Goal: Task Accomplishment & Management: Manage account settings

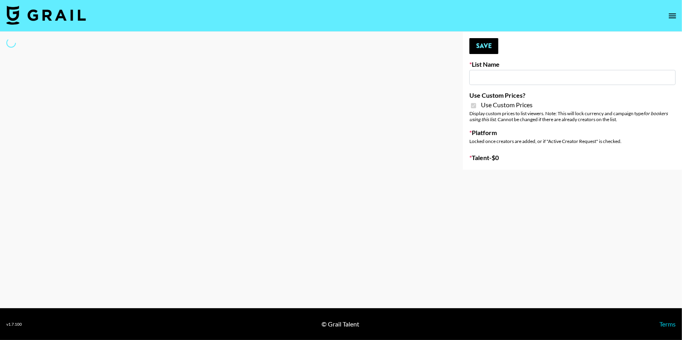
type input "Yap Freely x more MICRO CREATORS"
checkbox input "true"
select select "Brand"
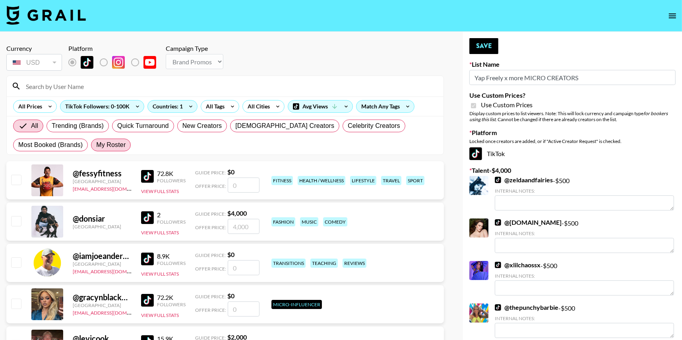
click at [115, 143] on span "My Roster" at bounding box center [110, 145] width 29 height 10
click at [96, 145] on input "My Roster" at bounding box center [96, 145] width 0 height 0
radio input "true"
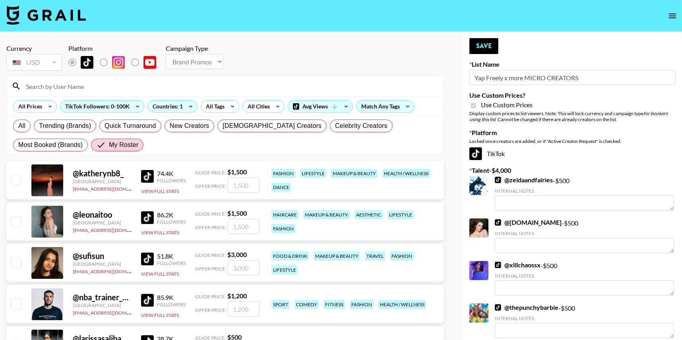
click at [14, 178] on input "checkbox" at bounding box center [16, 180] width 10 height 10
checkbox input "true"
drag, startPoint x: 254, startPoint y: 187, endPoint x: 178, endPoint y: 167, distance: 79.0
click at [178, 167] on div "@ katherynb8_ United States thais@grail-talent.com 74.4K Followers View Full St…" at bounding box center [225, 180] width 438 height 38
type input "500"
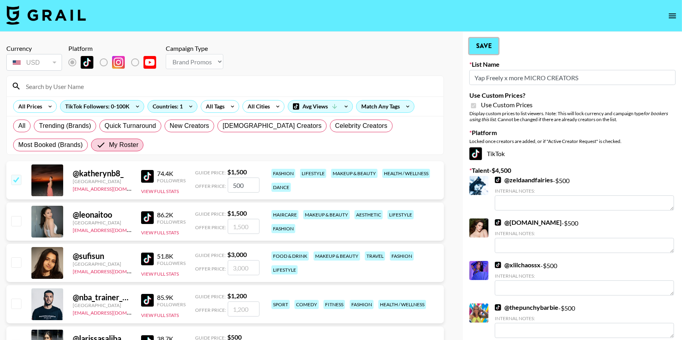
click at [486, 45] on button "Save" at bounding box center [484, 46] width 29 height 16
radio input "true"
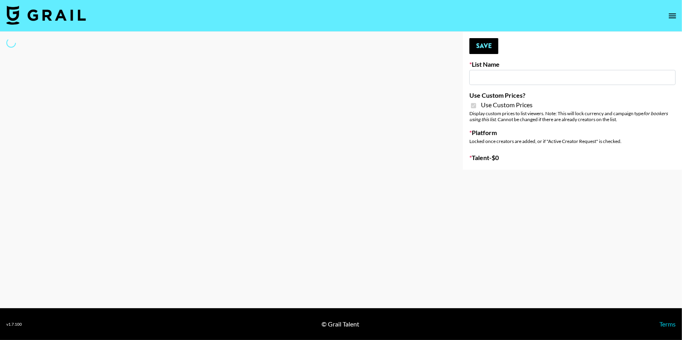
type input "Hetras - [DEMOGRAPHIC_DATA] creators in [GEOGRAPHIC_DATA]"
checkbox input "true"
select select "Brand"
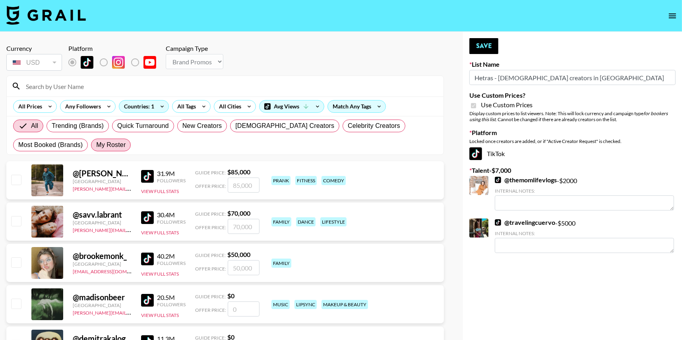
click at [117, 141] on span "My Roster" at bounding box center [110, 145] width 29 height 10
click at [96, 145] on input "My Roster" at bounding box center [96, 145] width 0 height 0
radio input "true"
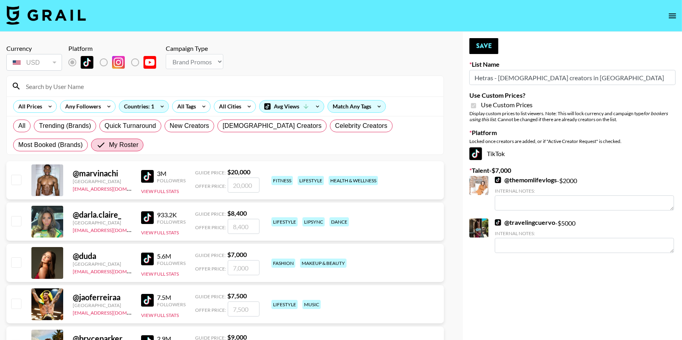
click at [118, 89] on input at bounding box center [230, 86] width 418 height 13
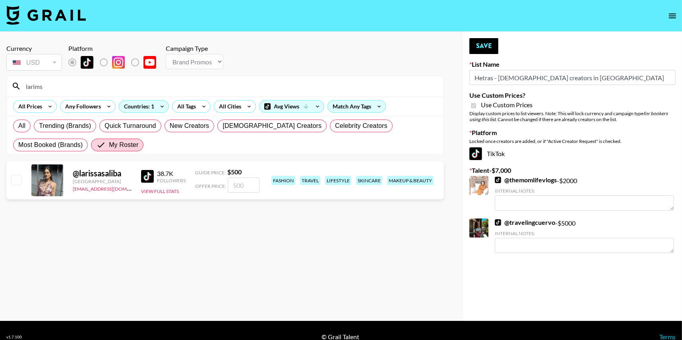
type input "larims"
click at [15, 177] on input "checkbox" at bounding box center [16, 180] width 10 height 10
checkbox input "true"
type input "500"
click at [484, 48] on button "Save" at bounding box center [484, 46] width 29 height 16
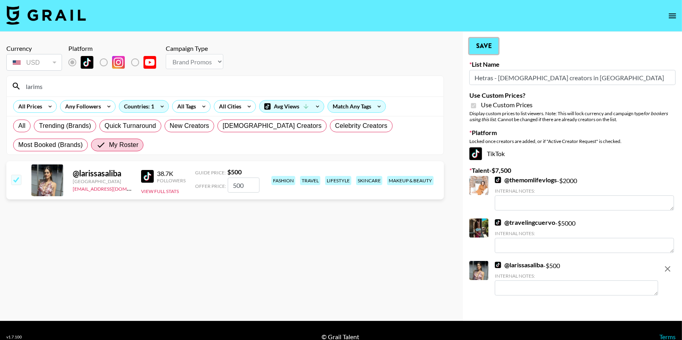
radio input "true"
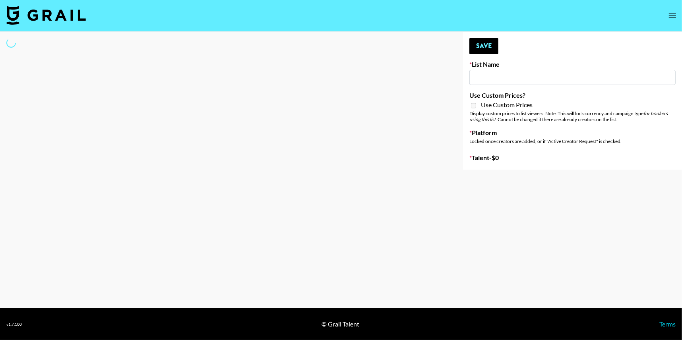
type input "Shokz"
select select "Song"
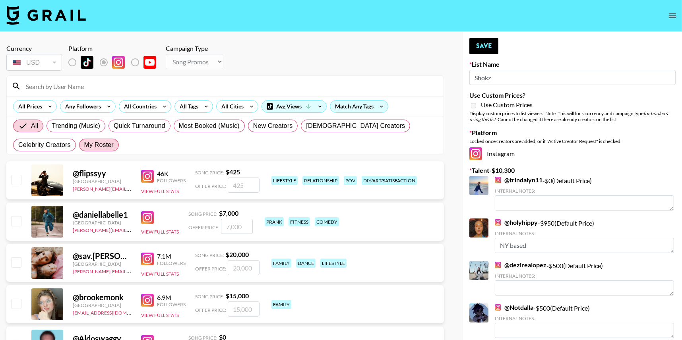
click at [84, 145] on span "My Roster" at bounding box center [98, 145] width 29 height 10
click at [84, 145] on input "My Roster" at bounding box center [84, 145] width 0 height 0
radio input "true"
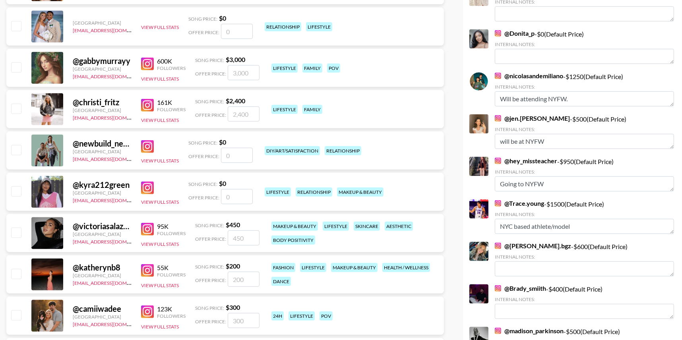
scroll to position [404, 0]
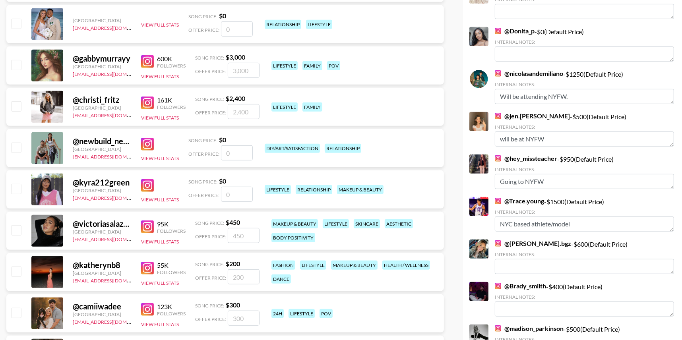
click at [12, 231] on input "checkbox" at bounding box center [16, 230] width 10 height 10
checkbox input "true"
type input "450"
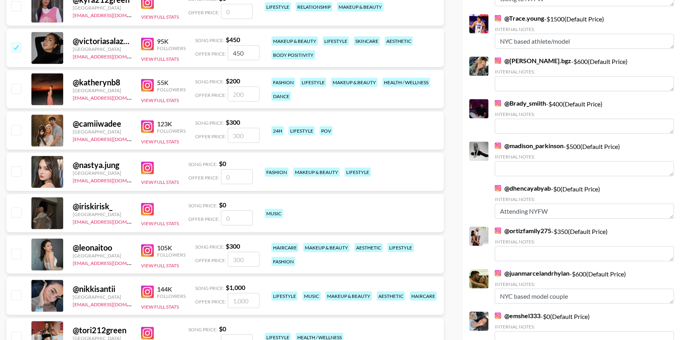
scroll to position [591, 0]
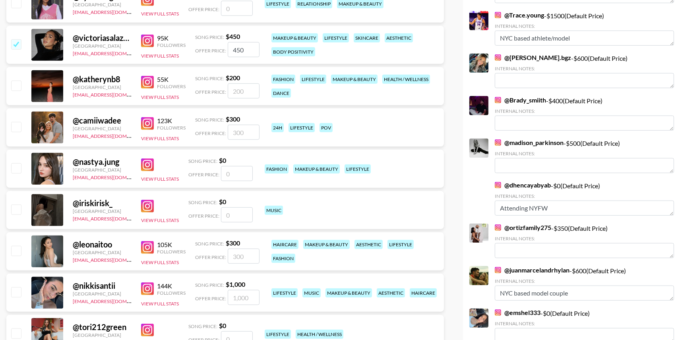
click at [15, 84] on input "checkbox" at bounding box center [16, 86] width 10 height 10
checkbox input "true"
type input "200"
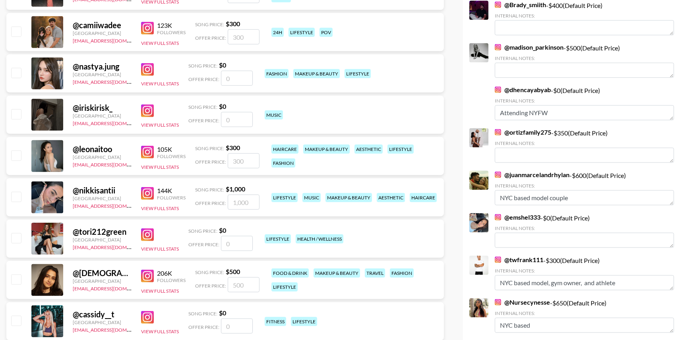
scroll to position [720, 0]
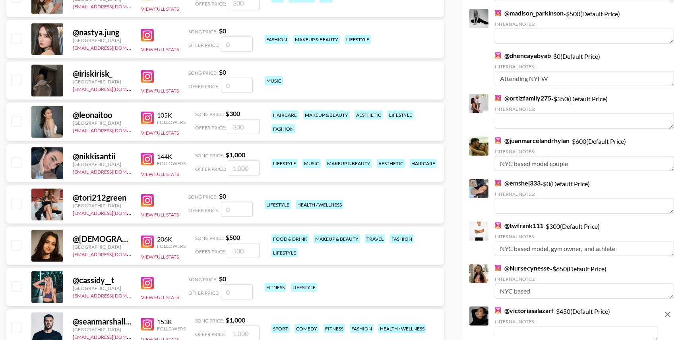
click at [14, 165] on input "checkbox" at bounding box center [16, 163] width 10 height 10
checkbox input "true"
type input "1000"
click at [18, 121] on input "checkbox" at bounding box center [16, 122] width 10 height 10
checkbox input "true"
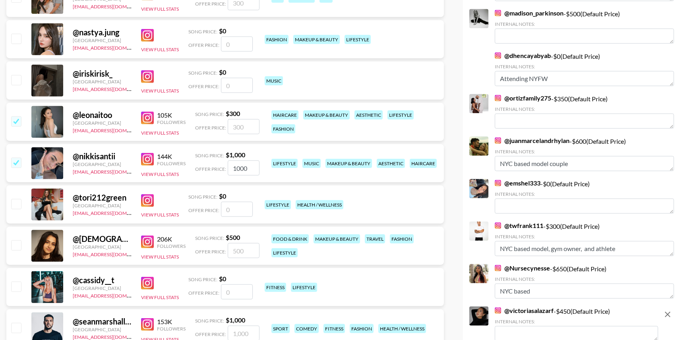
type input "300"
click at [16, 158] on input "checkbox" at bounding box center [16, 163] width 10 height 10
checkbox input "false"
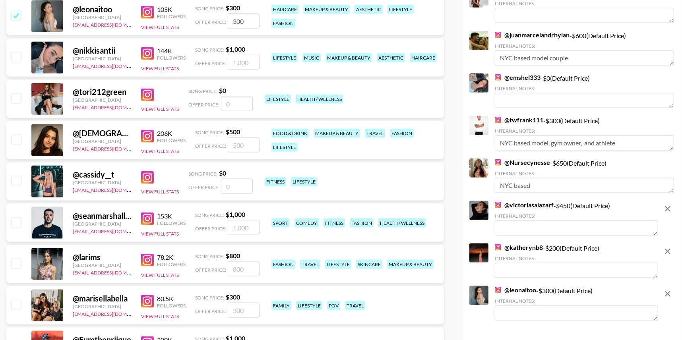
scroll to position [839, 0]
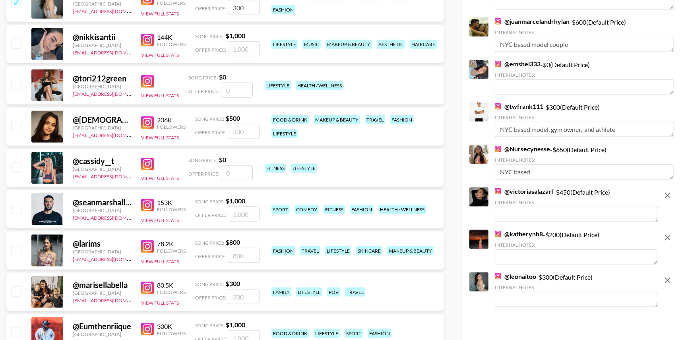
click at [15, 128] on input "checkbox" at bounding box center [16, 126] width 10 height 10
checkbox input "true"
type input "500"
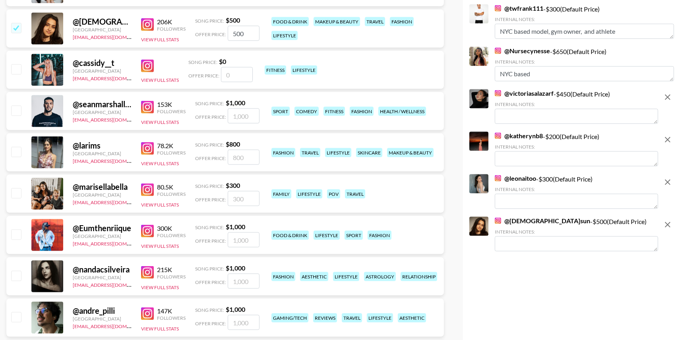
scroll to position [944, 0]
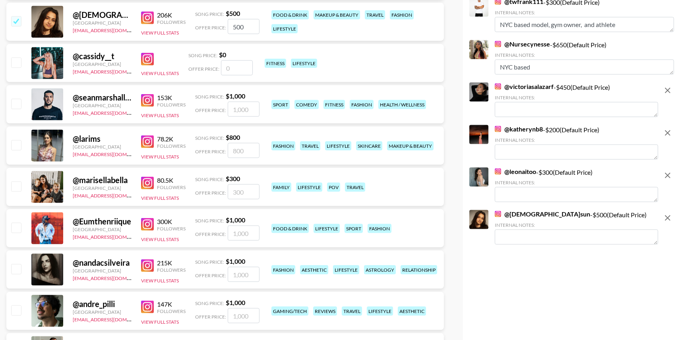
click at [13, 147] on input "checkbox" at bounding box center [16, 145] width 10 height 10
checkbox input "true"
type input "800"
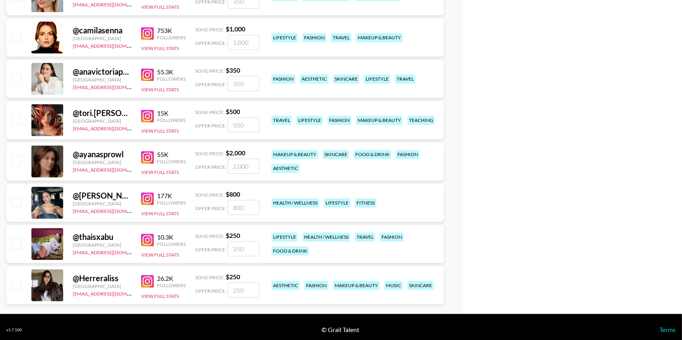
scroll to position [1471, 0]
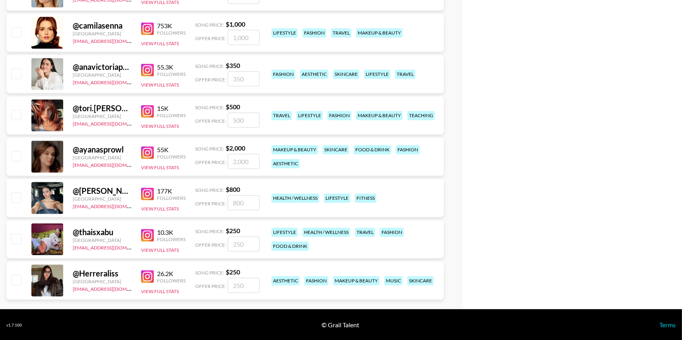
click at [17, 242] on input "checkbox" at bounding box center [16, 239] width 10 height 10
checkbox input "true"
type input "250"
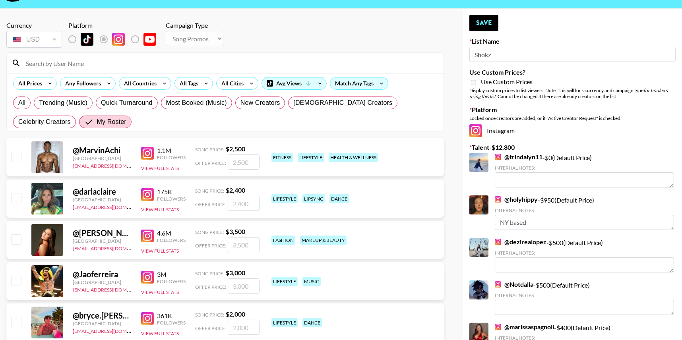
scroll to position [0, 0]
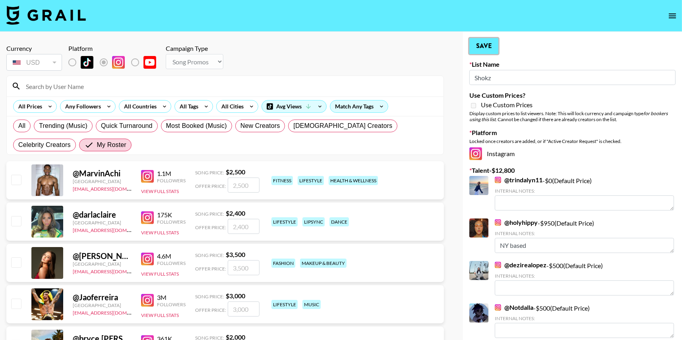
click at [489, 48] on button "Save" at bounding box center [484, 46] width 29 height 16
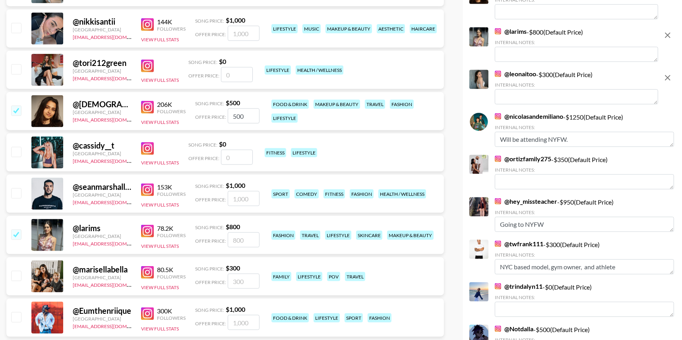
scroll to position [919, 0]
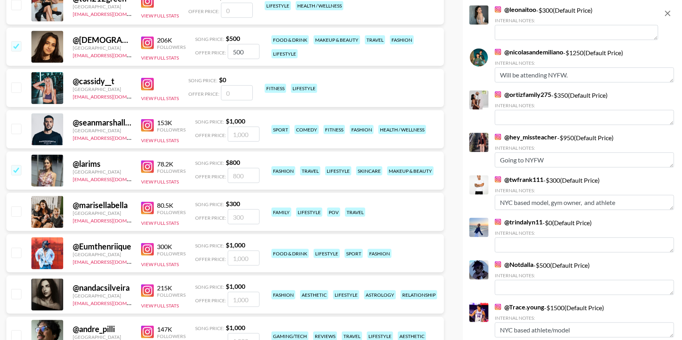
click at [17, 131] on input "checkbox" at bounding box center [16, 129] width 10 height 10
checkbox input "true"
type input "1000"
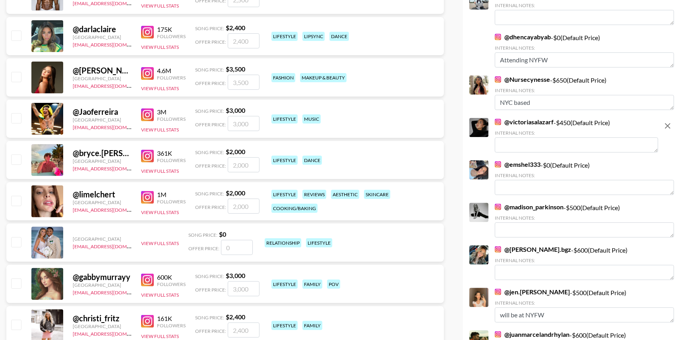
scroll to position [0, 0]
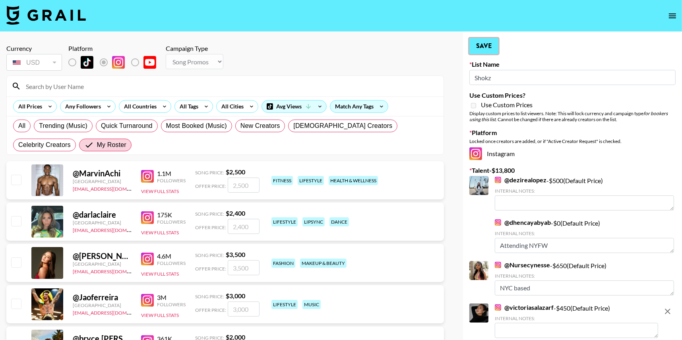
click at [490, 45] on button "Save" at bounding box center [484, 46] width 29 height 16
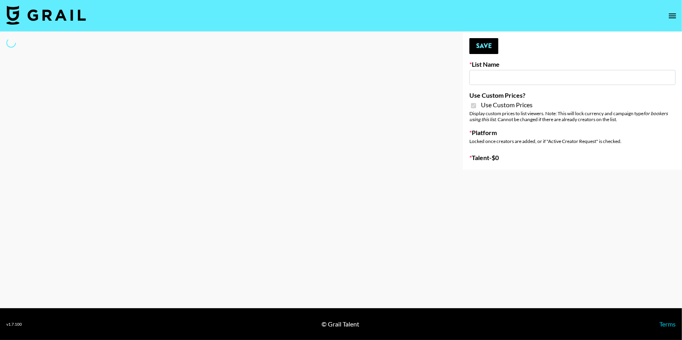
type input "Soapbox Nanos"
checkbox input "true"
select select "Brand"
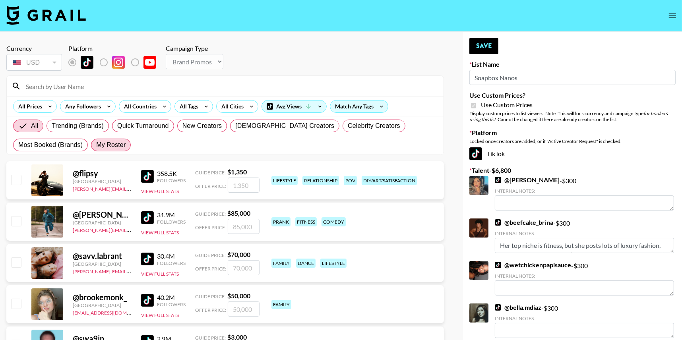
click at [114, 145] on span "My Roster" at bounding box center [110, 145] width 29 height 10
click at [96, 145] on input "My Roster" at bounding box center [96, 145] width 0 height 0
radio input "true"
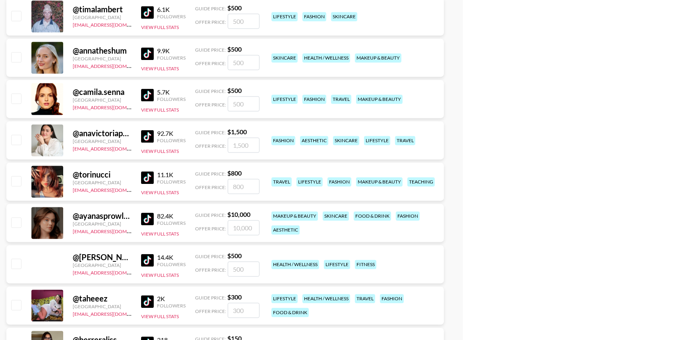
scroll to position [1471, 0]
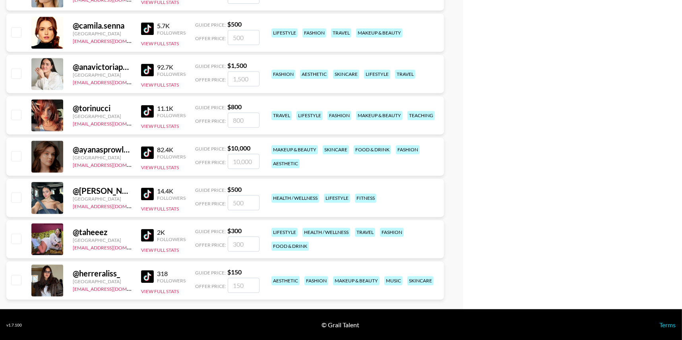
click at [16, 239] on input "checkbox" at bounding box center [16, 239] width 10 height 10
checkbox input "true"
type input "300"
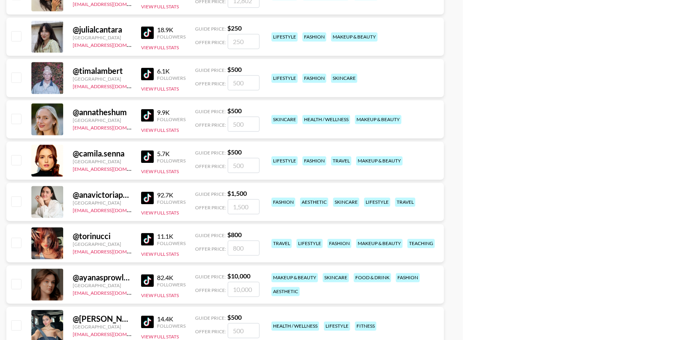
scroll to position [1307, 0]
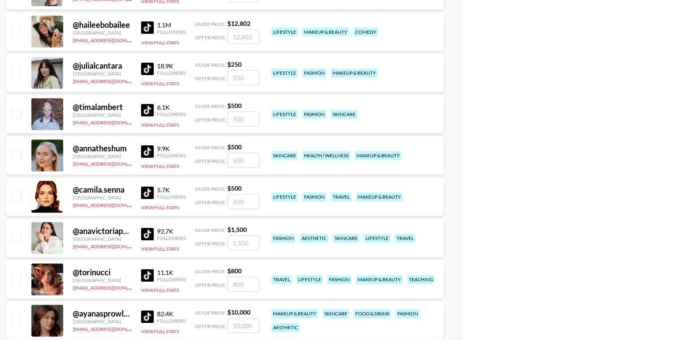
click at [17, 280] on input "checkbox" at bounding box center [16, 279] width 10 height 10
checkbox input "true"
type input "800"
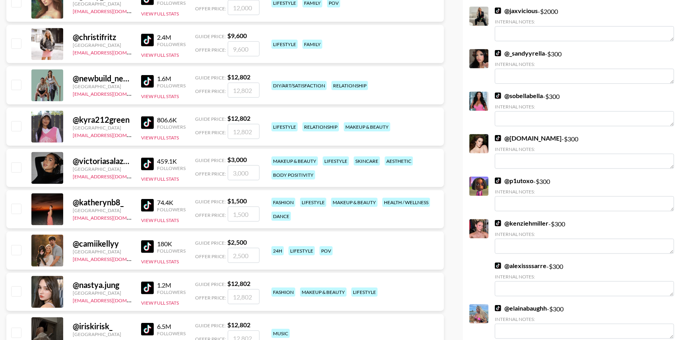
scroll to position [466, 0]
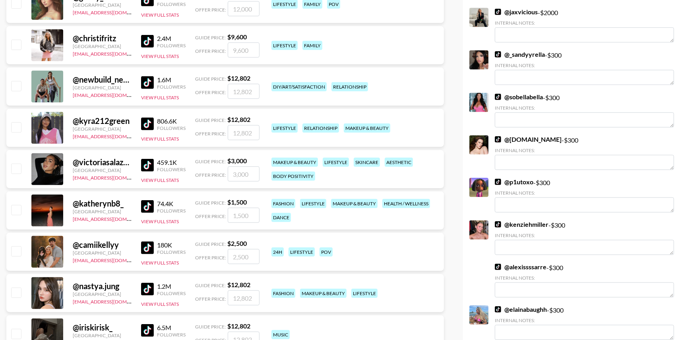
click at [13, 213] on input "checkbox" at bounding box center [16, 210] width 10 height 10
checkbox input "true"
type input "1500"
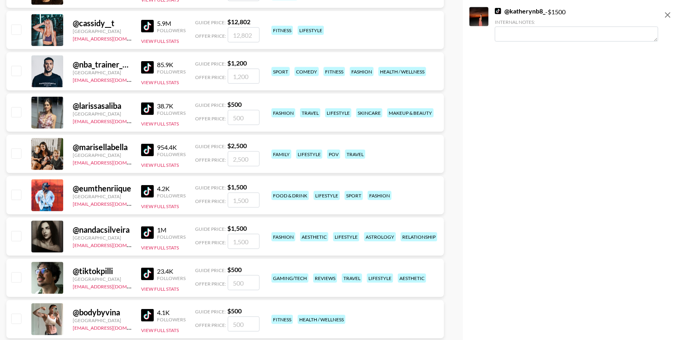
scroll to position [979, 0]
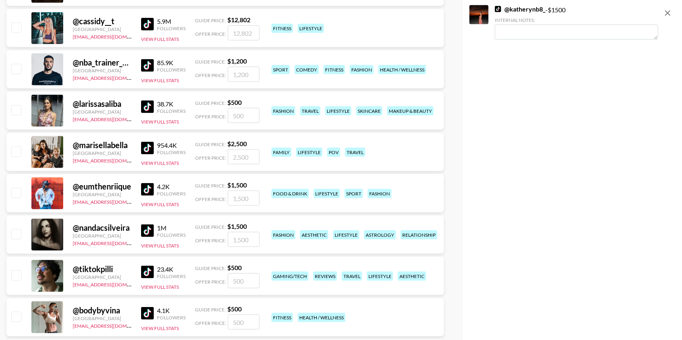
click at [14, 150] on input "checkbox" at bounding box center [16, 152] width 10 height 10
checkbox input "true"
drag, startPoint x: 252, startPoint y: 157, endPoint x: 203, endPoint y: 156, distance: 48.9
click at [203, 156] on div "Offer Price: 2500" at bounding box center [227, 157] width 64 height 15
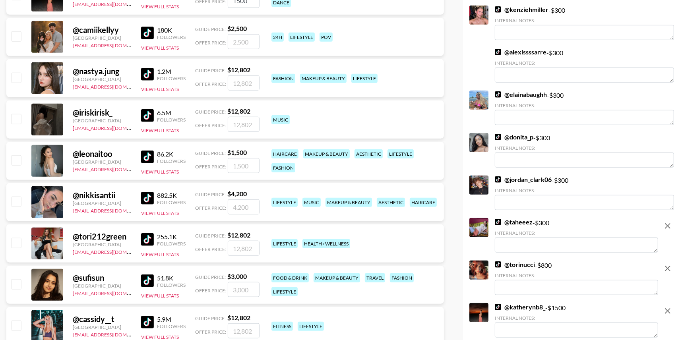
scroll to position [675, 0]
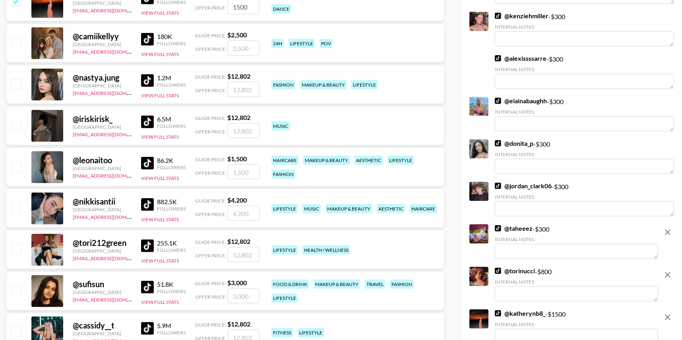
type input "500"
click at [553, 276] on div "@ torinucci - $ 800 Internal Notes:" at bounding box center [576, 284] width 163 height 35
click at [549, 273] on div "@ torinucci - $ 800 Internal Notes:" at bounding box center [576, 284] width 163 height 35
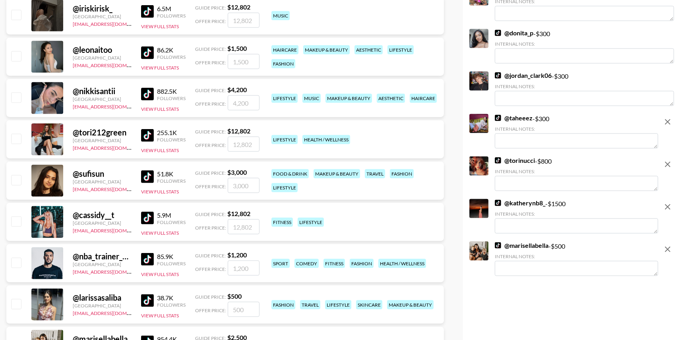
scroll to position [786, 0]
click at [556, 185] on textarea at bounding box center [576, 183] width 163 height 15
type textarea "co"
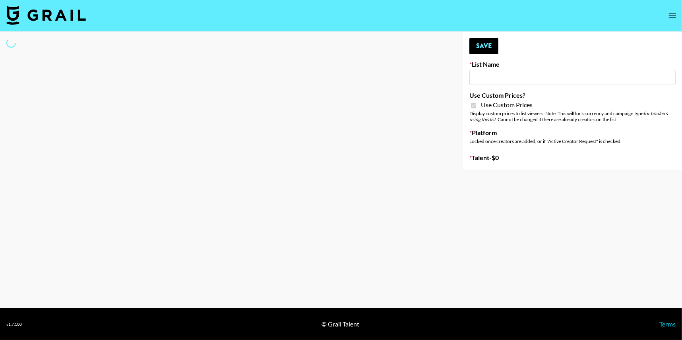
type input "Grace Club"
checkbox input "true"
select select "Brand"
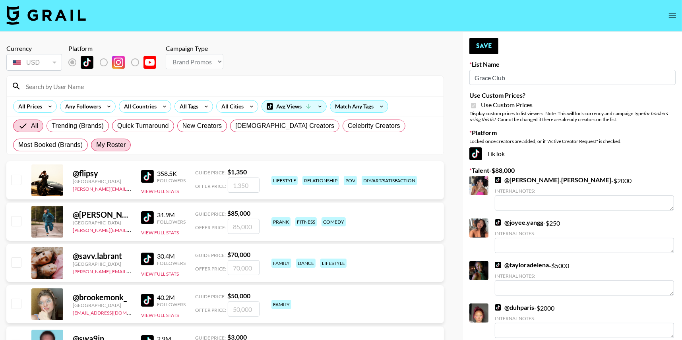
click at [113, 144] on span "My Roster" at bounding box center [110, 145] width 29 height 10
click at [96, 145] on input "My Roster" at bounding box center [96, 145] width 0 height 0
radio input "true"
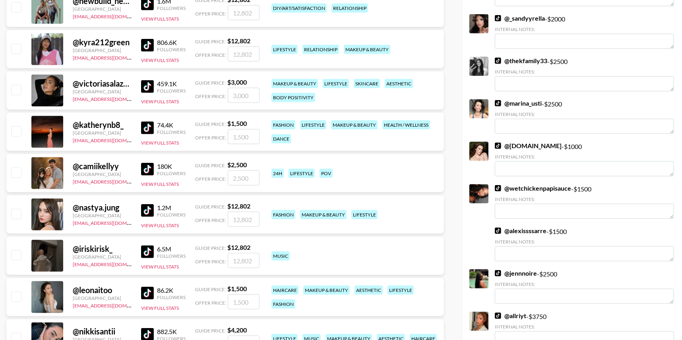
scroll to position [552, 0]
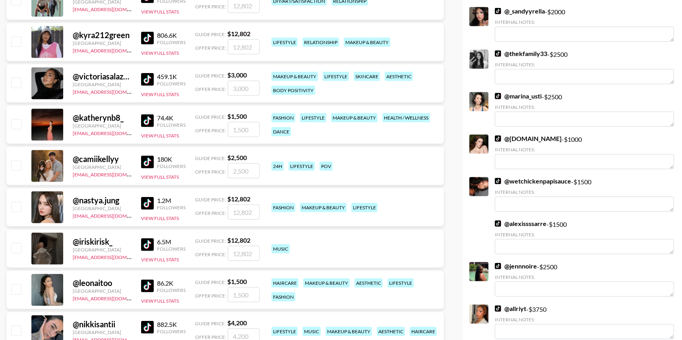
click at [17, 124] on input "checkbox" at bounding box center [16, 124] width 10 height 10
checkbox input "true"
type input "1500"
click at [16, 80] on input "checkbox" at bounding box center [16, 83] width 10 height 10
checkbox input "true"
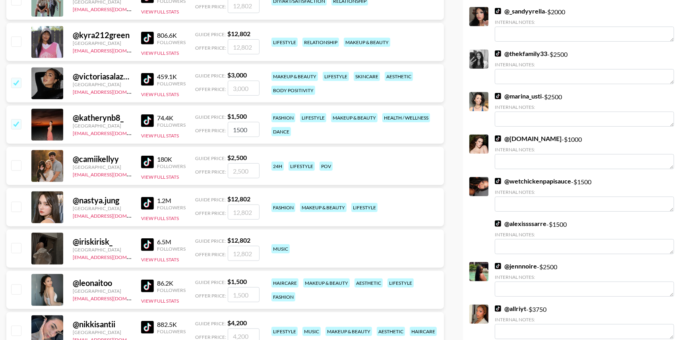
type input "3000"
click at [14, 126] on input "checkbox" at bounding box center [16, 124] width 10 height 10
checkbox input "false"
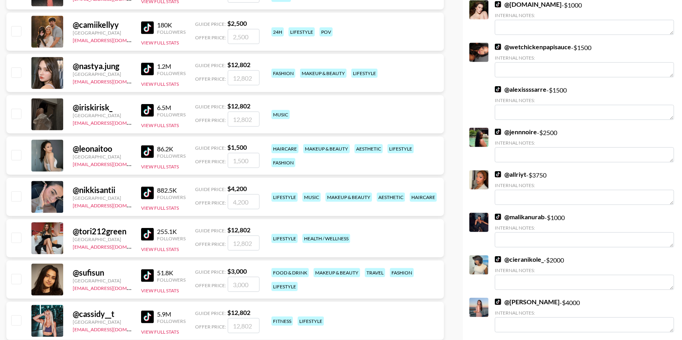
scroll to position [689, 0]
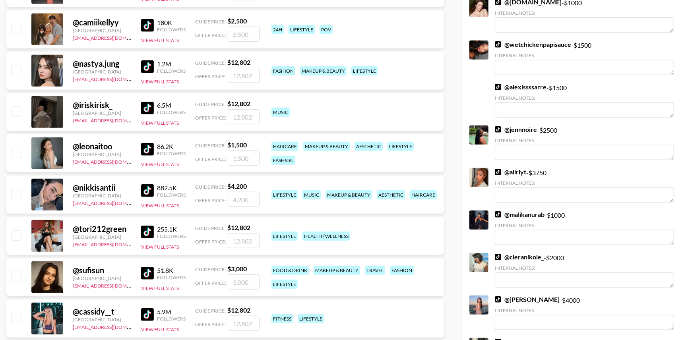
click at [14, 149] on input "checkbox" at bounding box center [16, 153] width 10 height 10
checkbox input "true"
type input "1500"
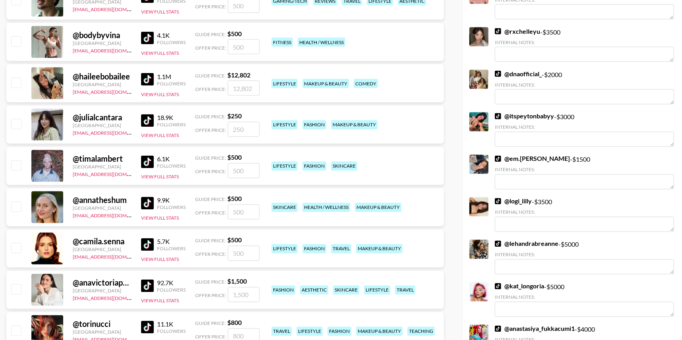
scroll to position [1249, 0]
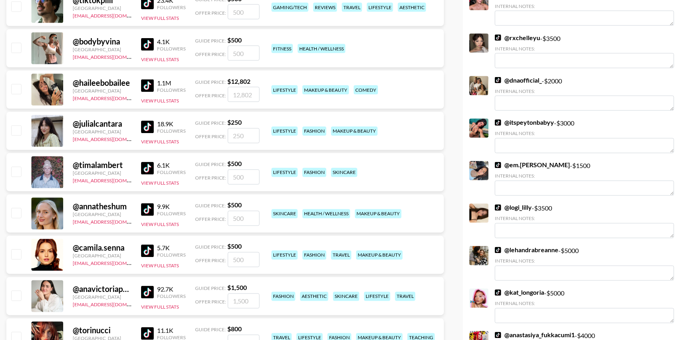
click at [13, 212] on input "checkbox" at bounding box center [16, 213] width 10 height 10
checkbox input "true"
type input "500"
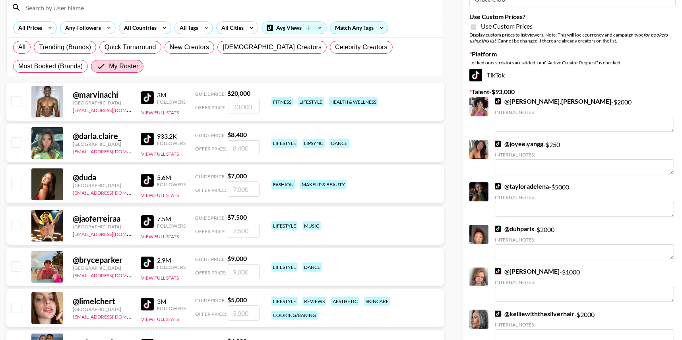
scroll to position [0, 0]
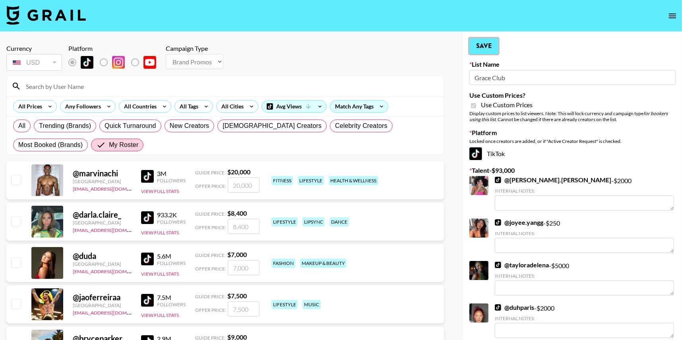
click at [485, 47] on button "Save" at bounding box center [484, 46] width 29 height 16
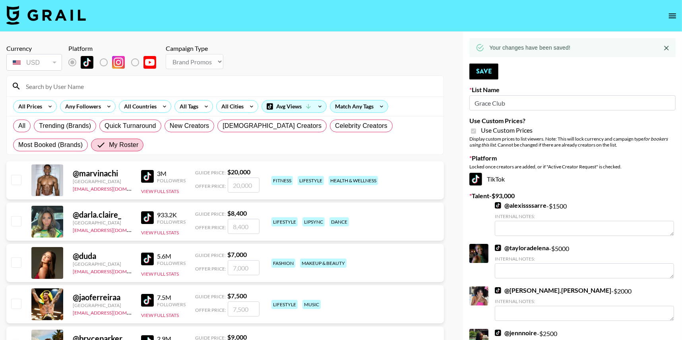
click at [678, 19] on button "open drawer" at bounding box center [673, 16] width 16 height 16
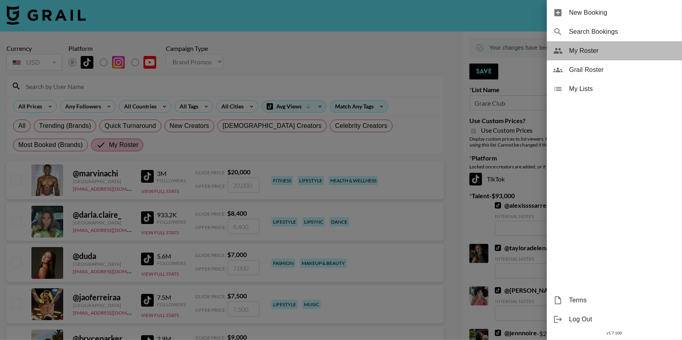
click at [596, 54] on span "My Roster" at bounding box center [622, 51] width 107 height 10
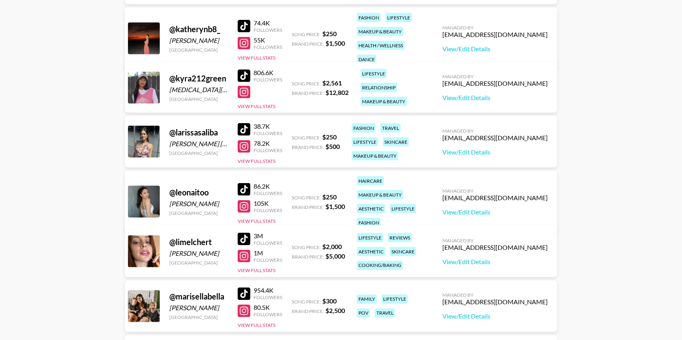
scroll to position [1156, 0]
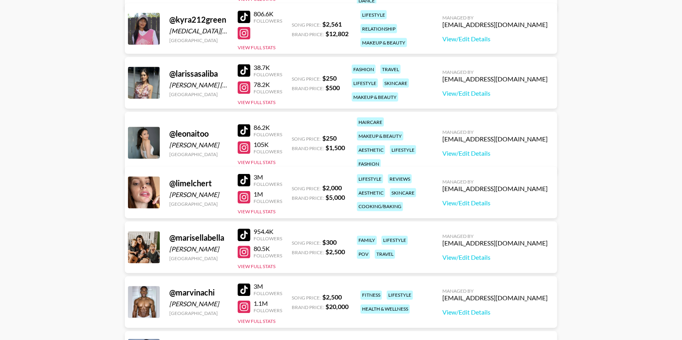
click at [245, 70] on div at bounding box center [244, 70] width 13 height 13
click at [245, 92] on div at bounding box center [244, 88] width 13 height 13
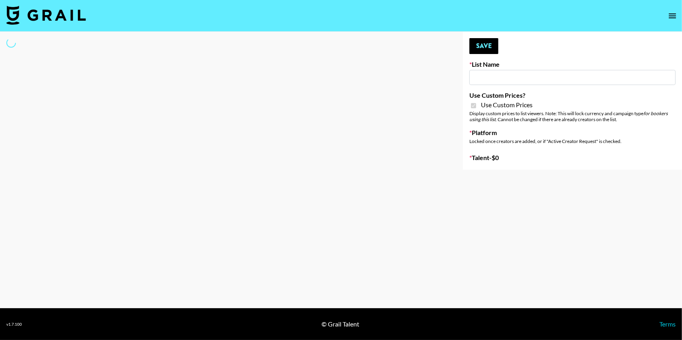
type input "Anker Home"
checkbox input "true"
select select "Brand"
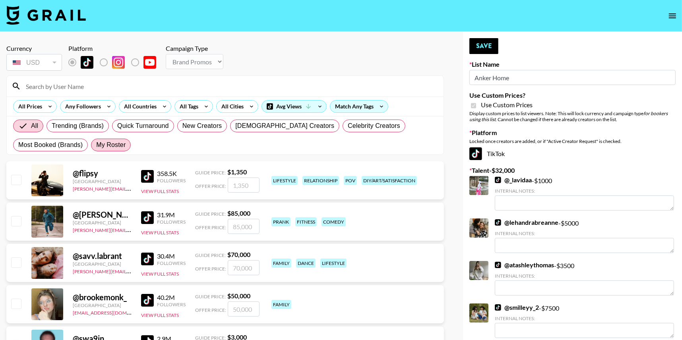
click at [115, 145] on span "My Roster" at bounding box center [110, 145] width 29 height 10
click at [96, 145] on input "My Roster" at bounding box center [96, 145] width 0 height 0
radio input "true"
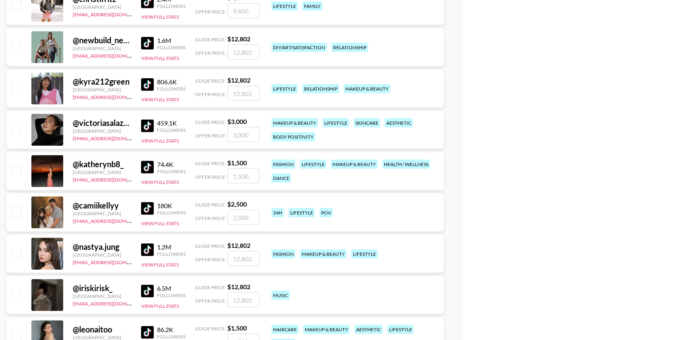
scroll to position [529, 0]
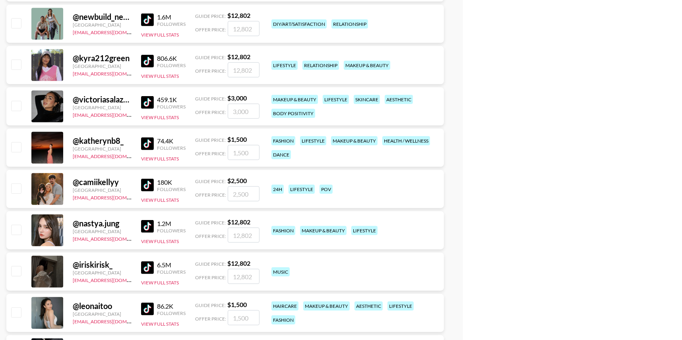
click at [13, 21] on input "checkbox" at bounding box center [16, 23] width 10 height 10
checkbox input "true"
type input "12802"
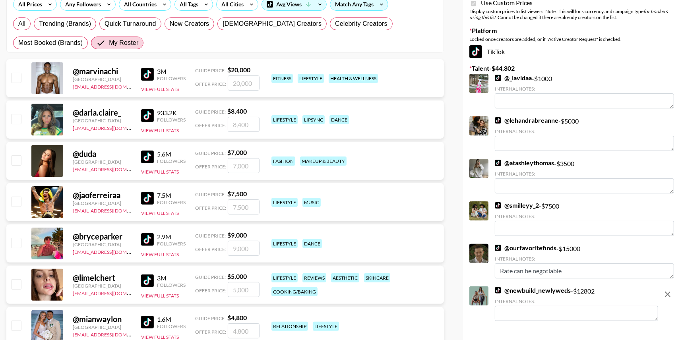
scroll to position [0, 0]
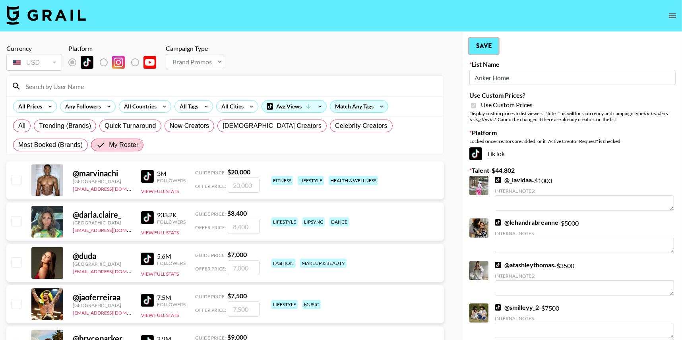
click at [482, 45] on button "Save" at bounding box center [484, 46] width 29 height 16
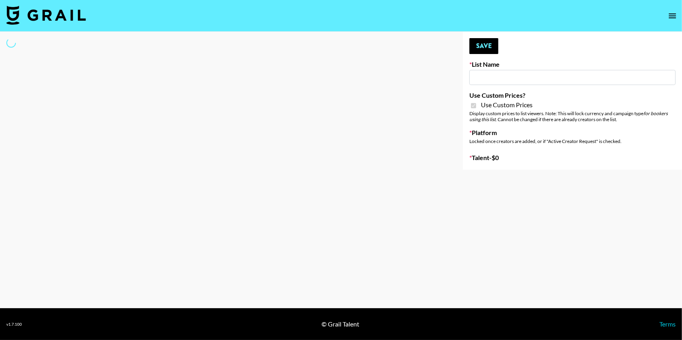
type input "D&B"
checkbox input "true"
select select "Brand"
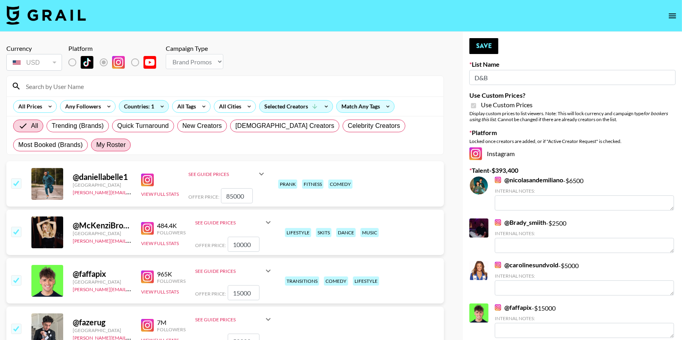
click at [106, 148] on span "My Roster" at bounding box center [110, 145] width 29 height 10
click at [96, 145] on input "My Roster" at bounding box center [96, 145] width 0 height 0
radio input "true"
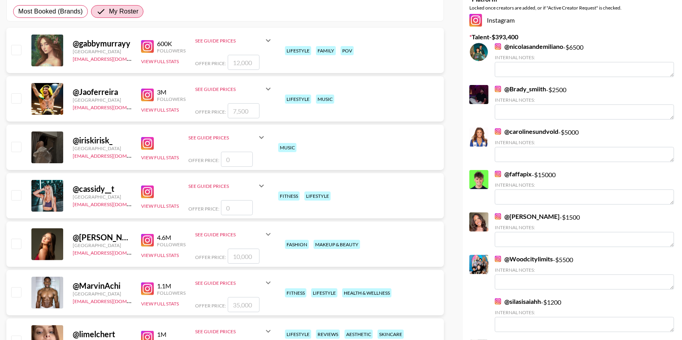
scroll to position [136, 0]
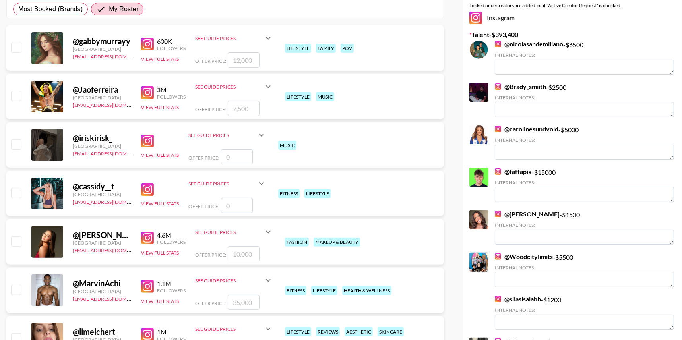
click at [19, 96] on input "checkbox" at bounding box center [16, 96] width 10 height 10
checkbox input "true"
type input "7500"
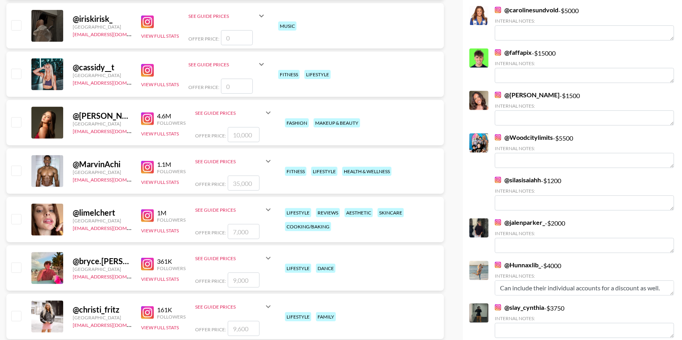
scroll to position [267, 0]
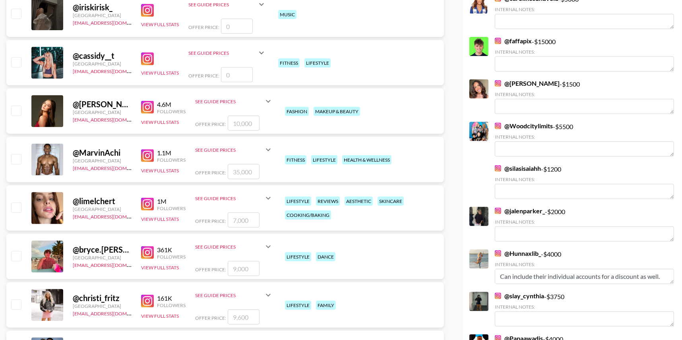
click at [14, 155] on input "checkbox" at bounding box center [16, 159] width 10 height 10
checkbox input "true"
type input "35000"
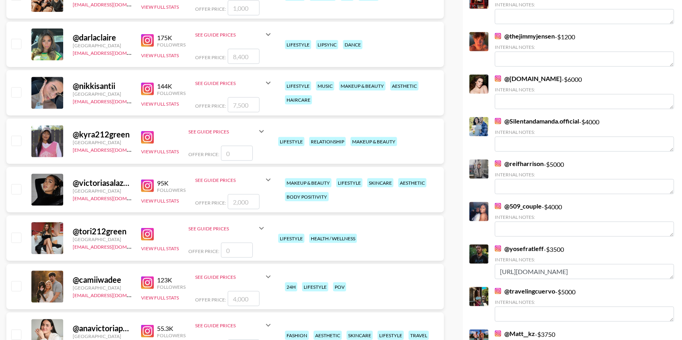
scroll to position [873, 0]
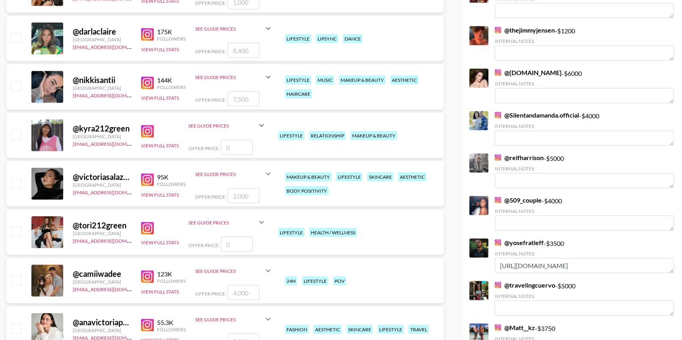
click at [17, 179] on input "checkbox" at bounding box center [16, 184] width 10 height 10
checkbox input "true"
type input "2000"
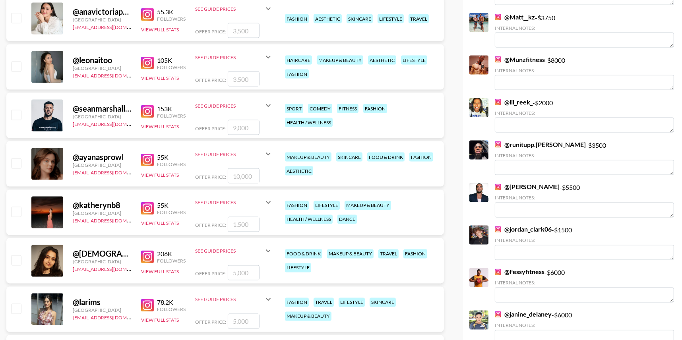
scroll to position [1188, 0]
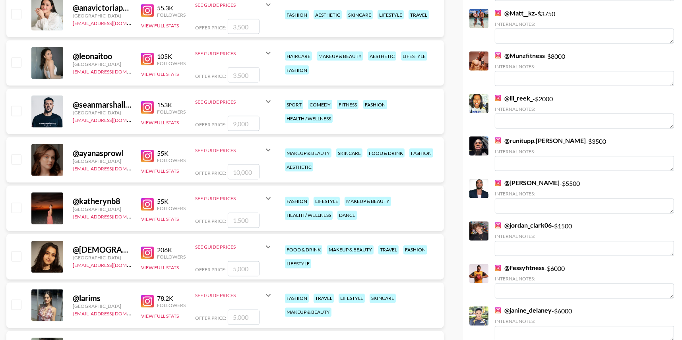
click at [18, 108] on input "checkbox" at bounding box center [16, 111] width 10 height 10
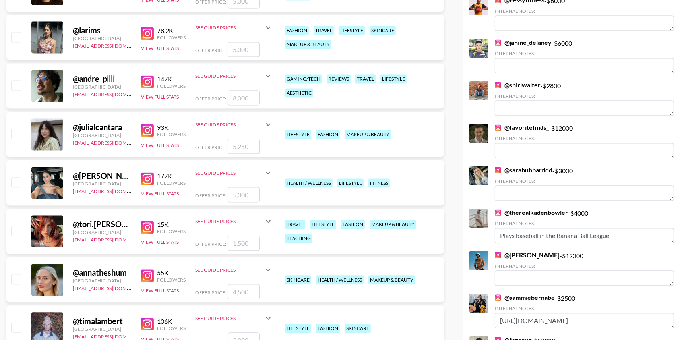
scroll to position [1481, 0]
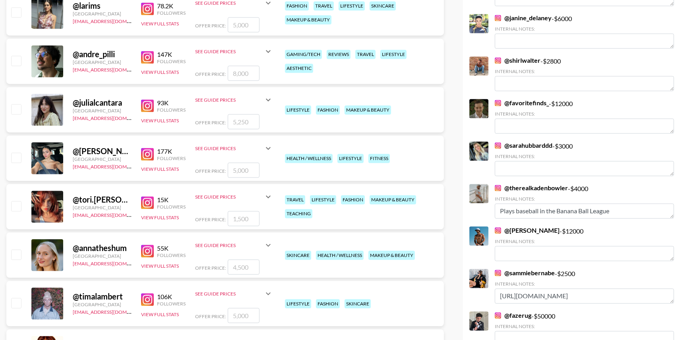
click at [12, 156] on input "checkbox" at bounding box center [16, 158] width 10 height 10
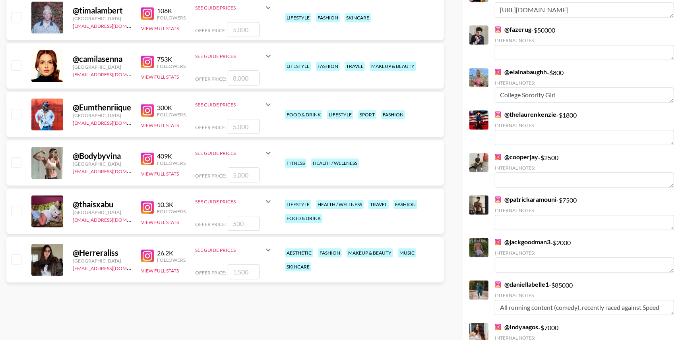
scroll to position [1772, 0]
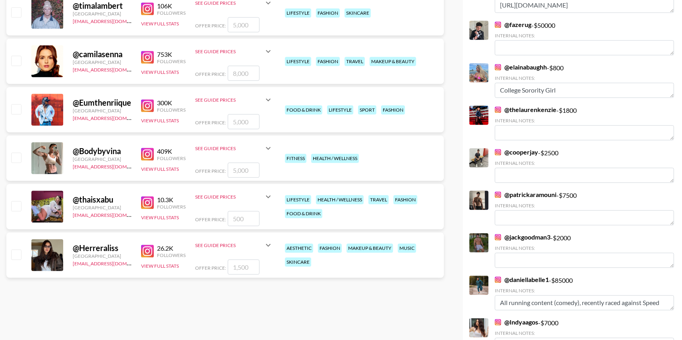
click at [14, 157] on input "checkbox" at bounding box center [16, 158] width 10 height 10
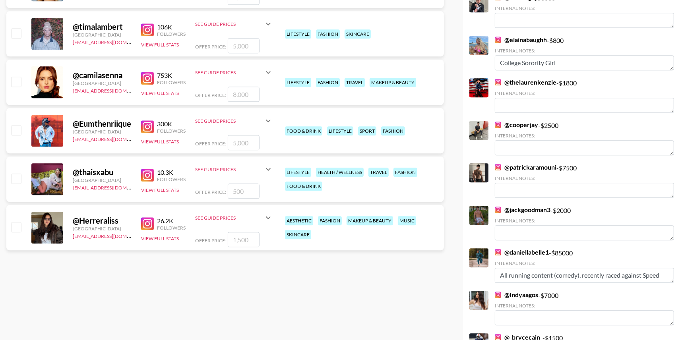
scroll to position [1803, 0]
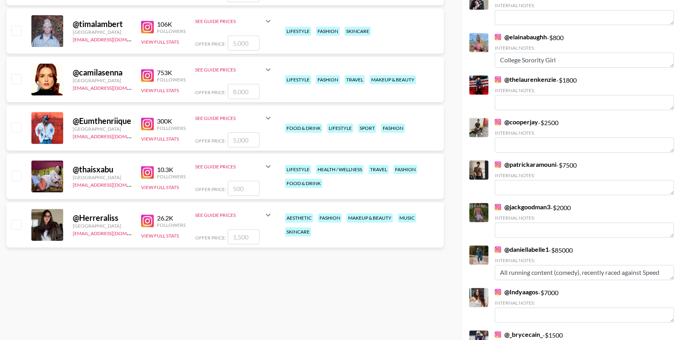
click at [14, 32] on input "checkbox" at bounding box center [16, 30] width 10 height 10
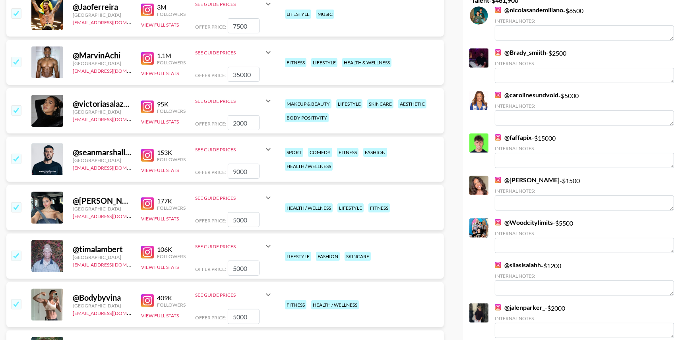
scroll to position [0, 0]
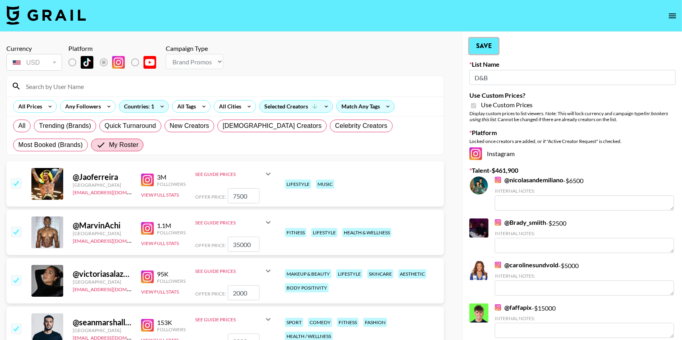
click at [483, 45] on button "Save" at bounding box center [484, 46] width 29 height 16
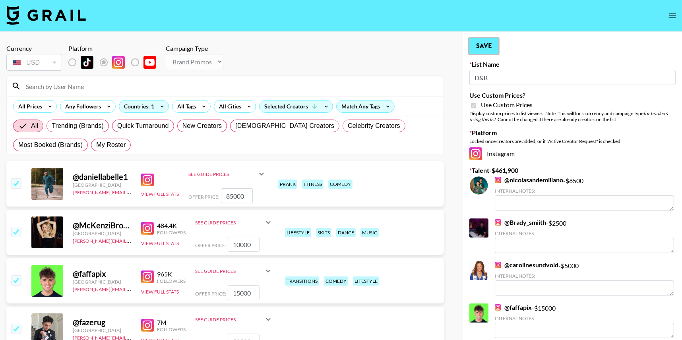
radio input "true"
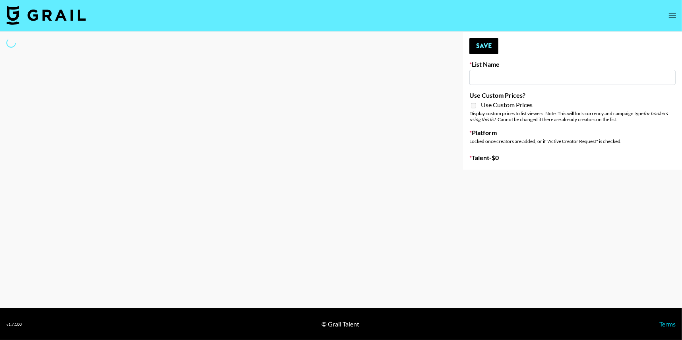
type input "Chicago-based"
select select "Song"
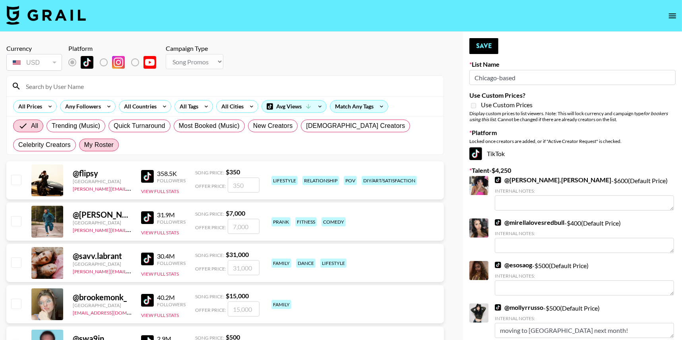
click at [84, 145] on span "My Roster" at bounding box center [98, 145] width 29 height 10
click at [84, 145] on input "My Roster" at bounding box center [84, 145] width 0 height 0
radio input "true"
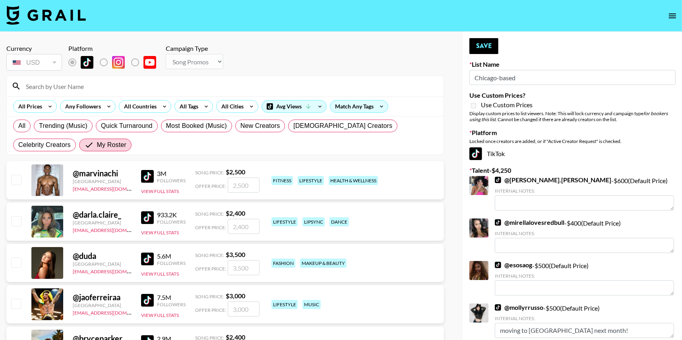
click at [109, 88] on input at bounding box center [230, 86] width 418 height 13
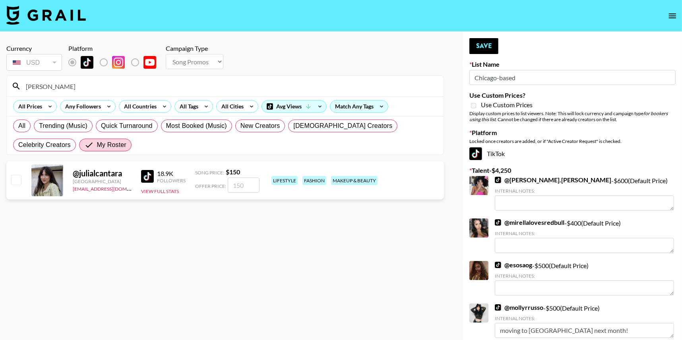
type input "[PERSON_NAME]"
click at [16, 179] on input "checkbox" at bounding box center [16, 180] width 10 height 10
checkbox input "true"
type input "150"
click at [483, 46] on button "Save" at bounding box center [484, 46] width 29 height 16
